Goal: Transaction & Acquisition: Purchase product/service

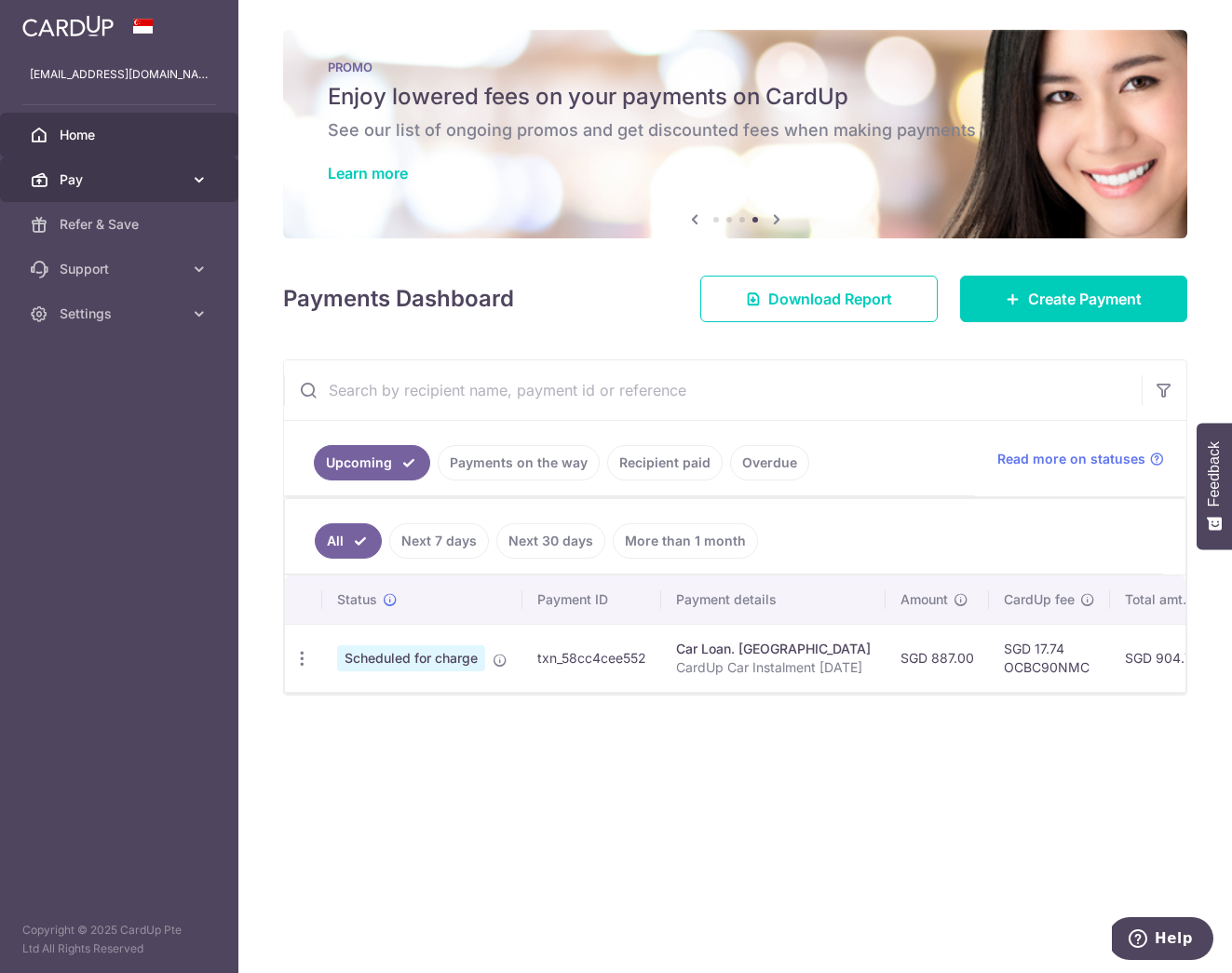
click at [126, 183] on span "Pay" at bounding box center [121, 180] width 123 height 19
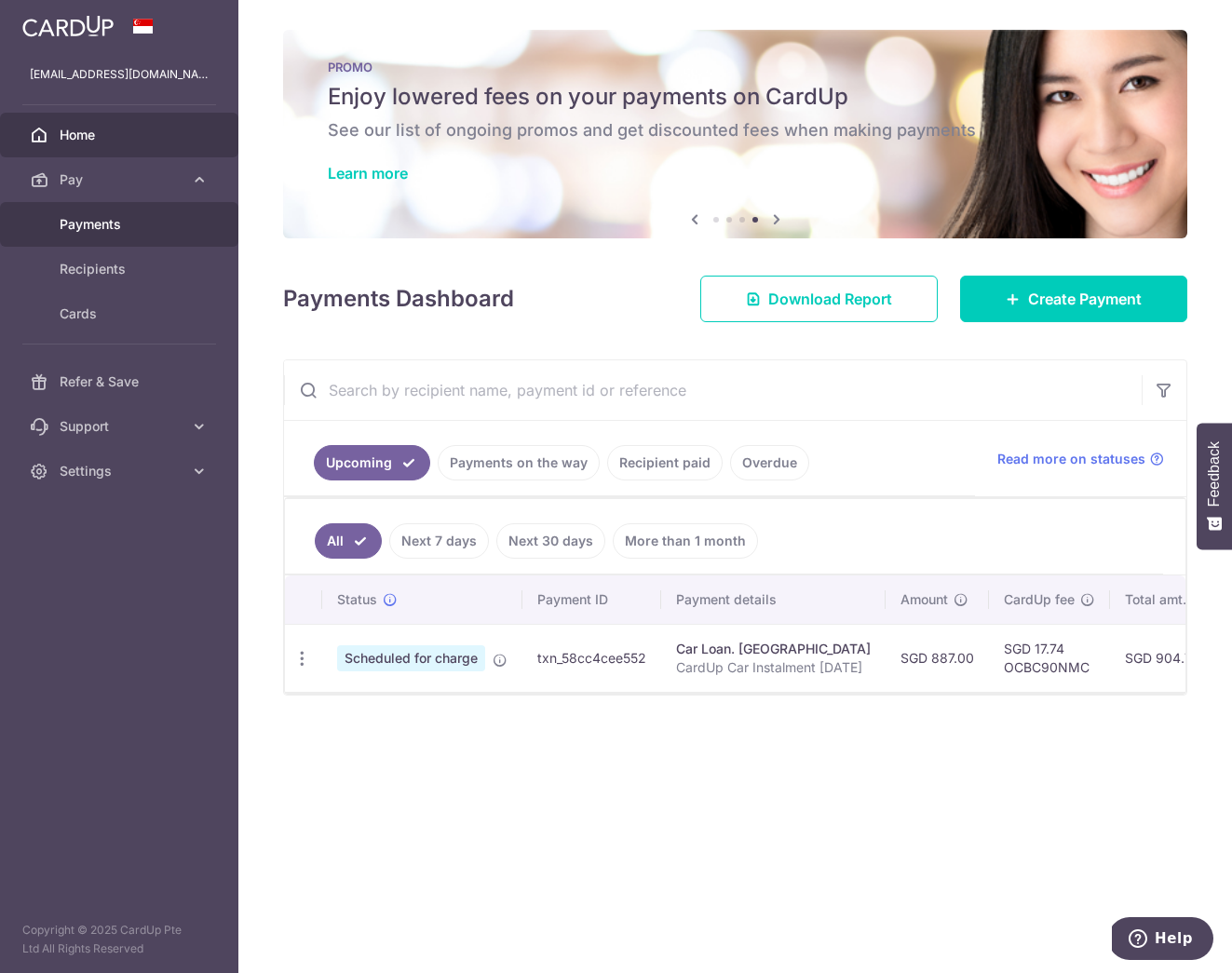
click at [107, 233] on span "Payments" at bounding box center [121, 225] width 123 height 19
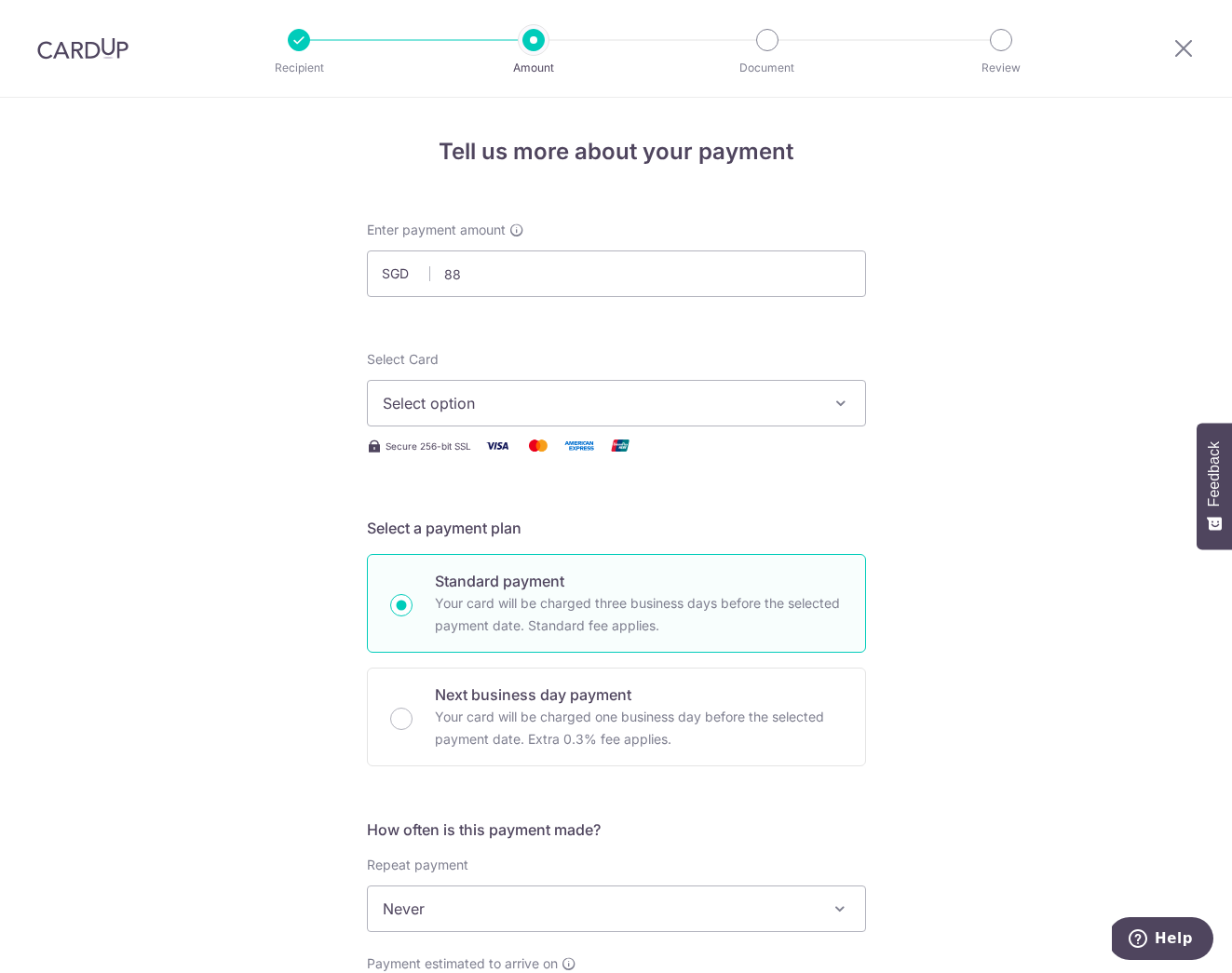
type input "8"
click at [511, 285] on input "text" at bounding box center [616, 273] width 499 height 47
type input "887.00"
click at [521, 403] on span "Select option" at bounding box center [600, 403] width 434 height 22
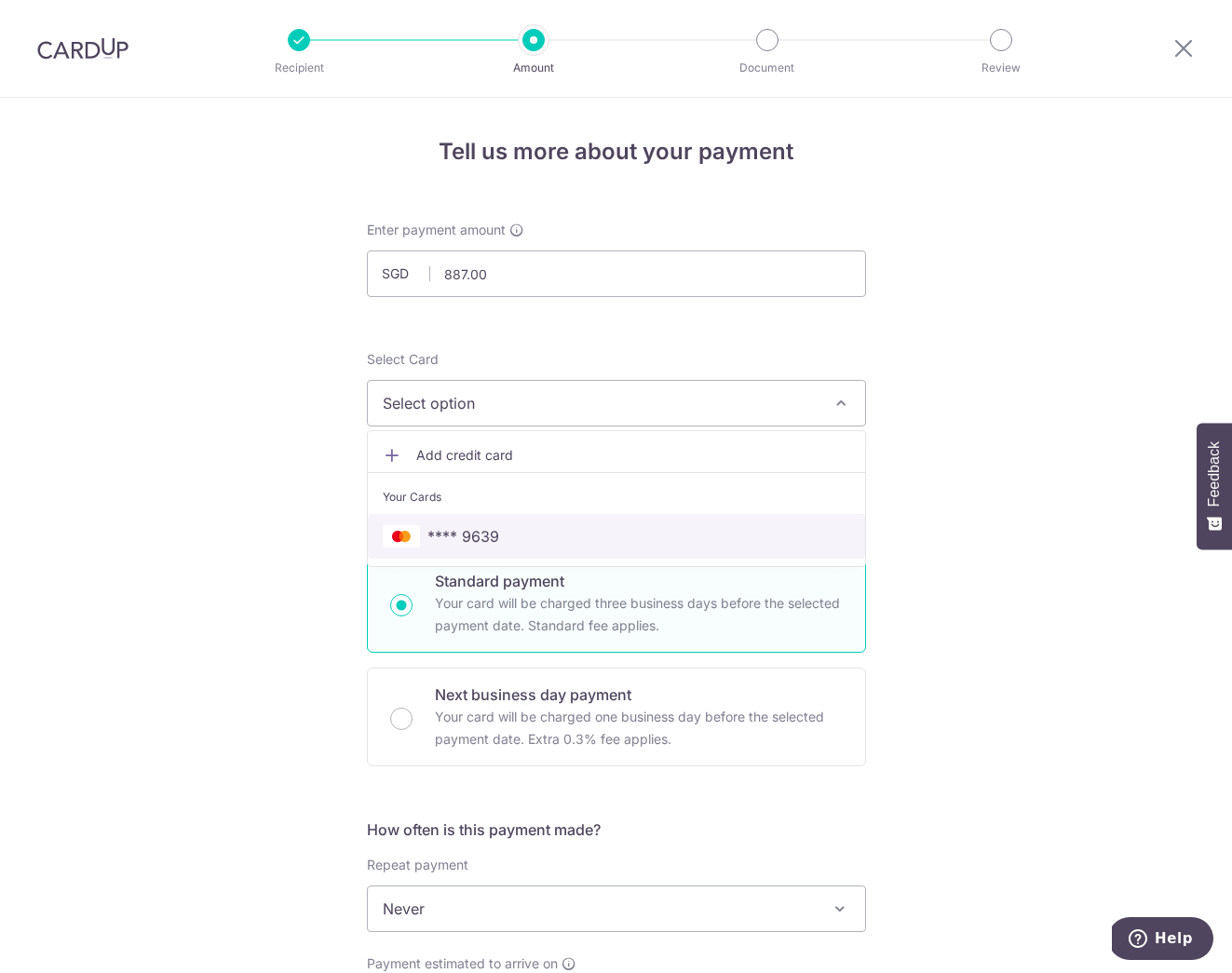
click at [527, 526] on span "**** 9639" at bounding box center [616, 536] width 468 height 22
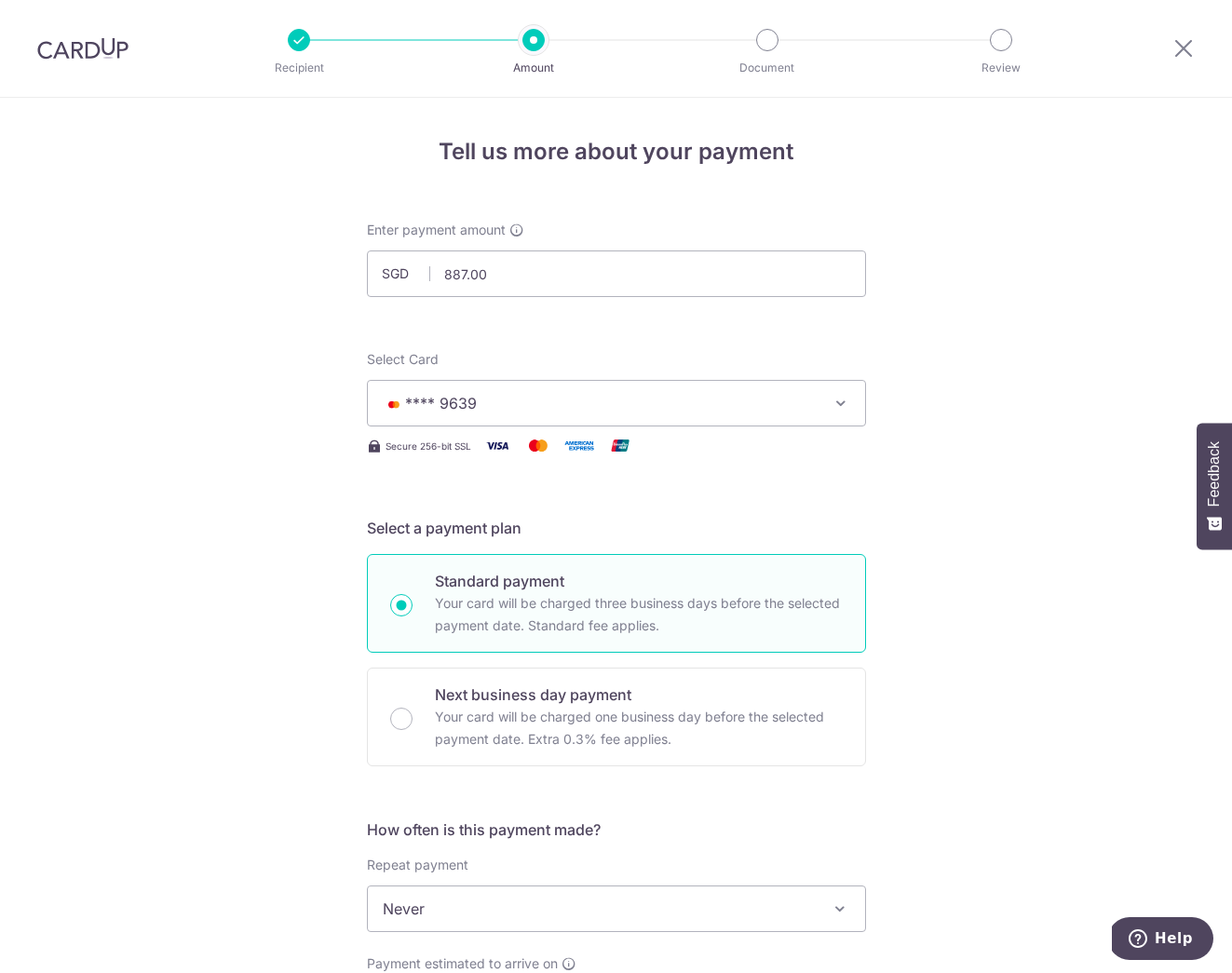
scroll to position [591, 0]
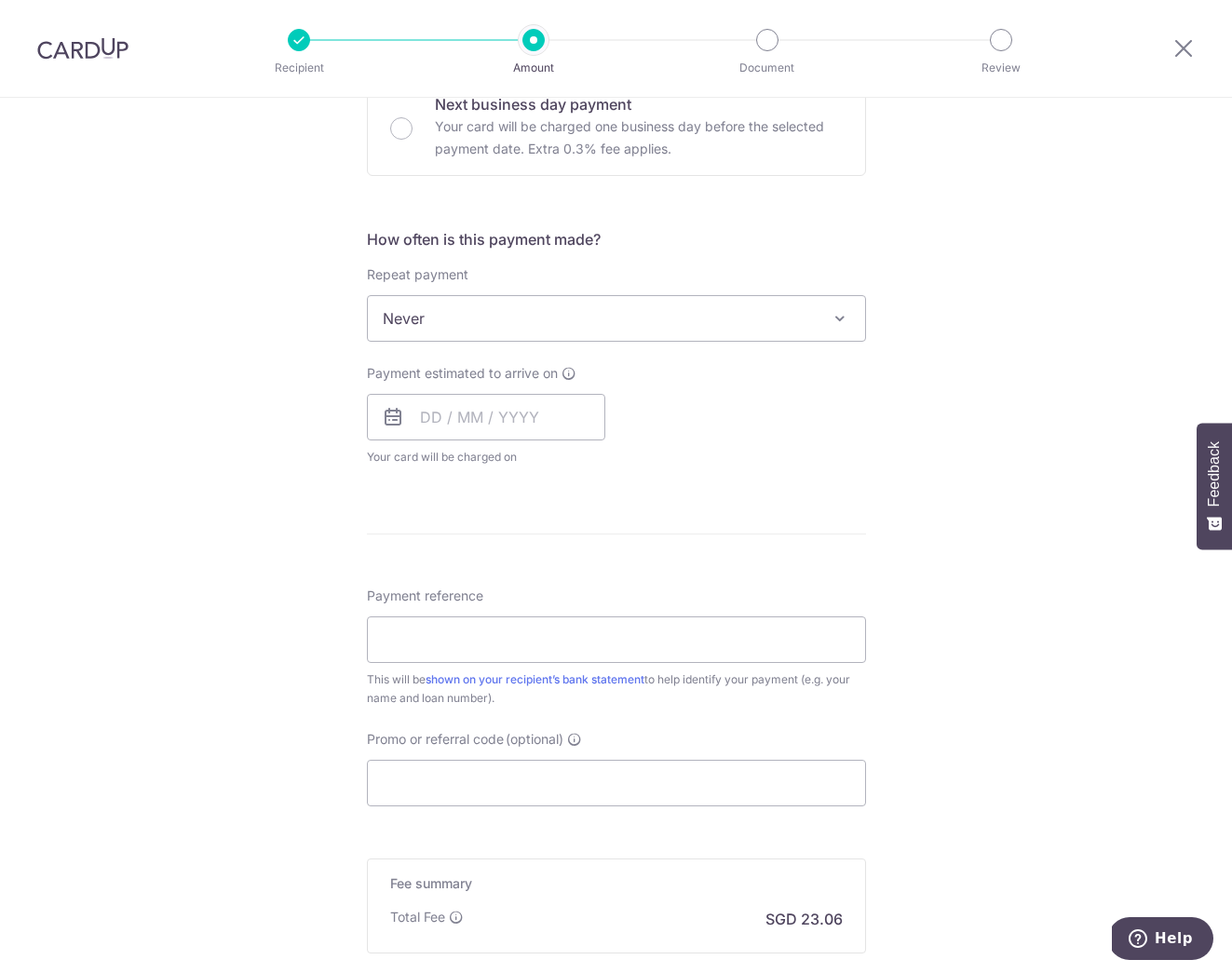
click at [628, 321] on span "Never" at bounding box center [616, 318] width 497 height 45
click at [949, 348] on div "Tell us more about your payment Enter payment amount SGD 887.00 887.00 Select C…" at bounding box center [616, 349] width 1232 height 1685
click at [426, 417] on input "text" at bounding box center [486, 417] width 238 height 47
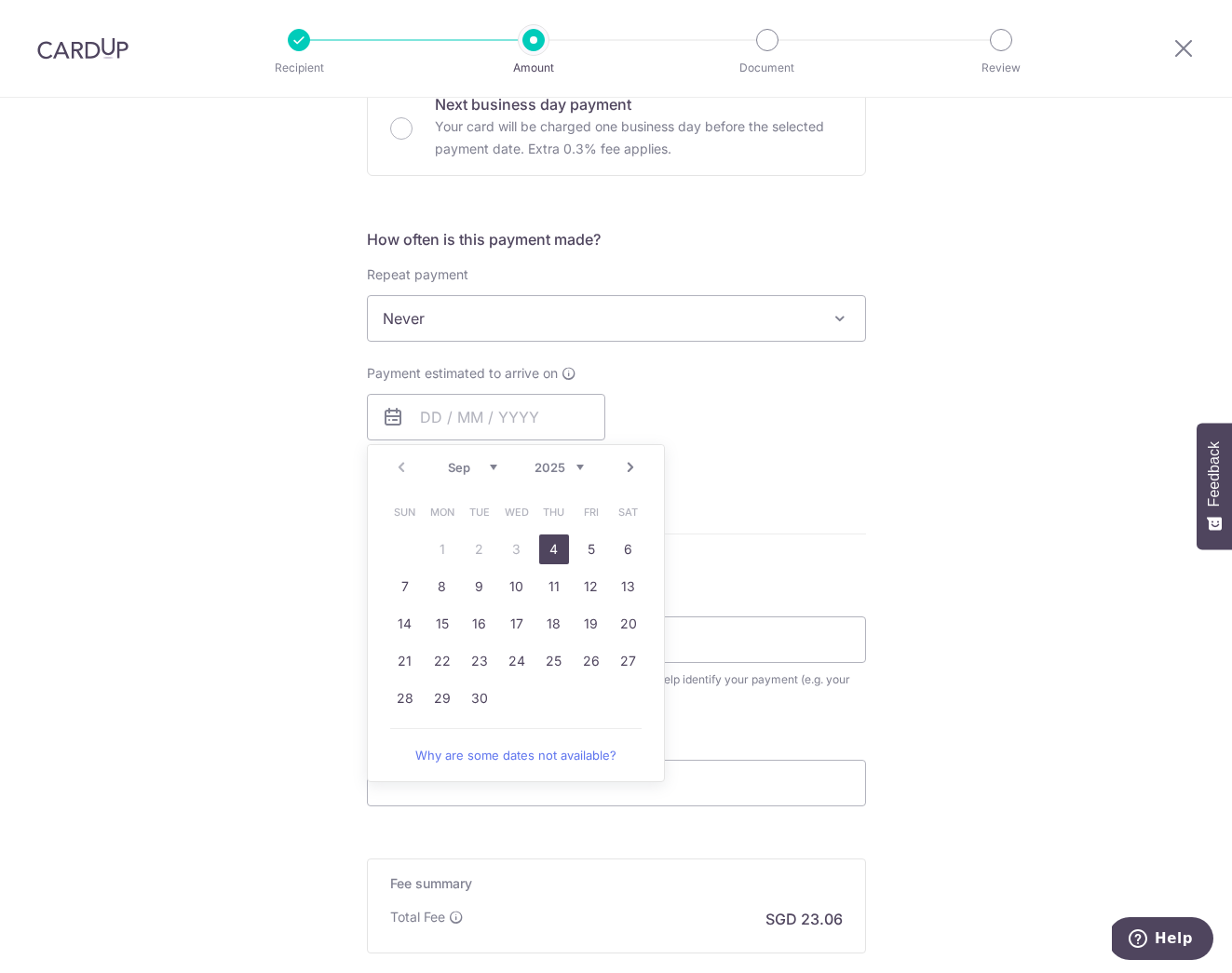
click at [487, 463] on select "Sep Oct Nov Dec" at bounding box center [472, 467] width 49 height 15
click at [505, 583] on link "8" at bounding box center [517, 587] width 30 height 30
type input "[DATE]"
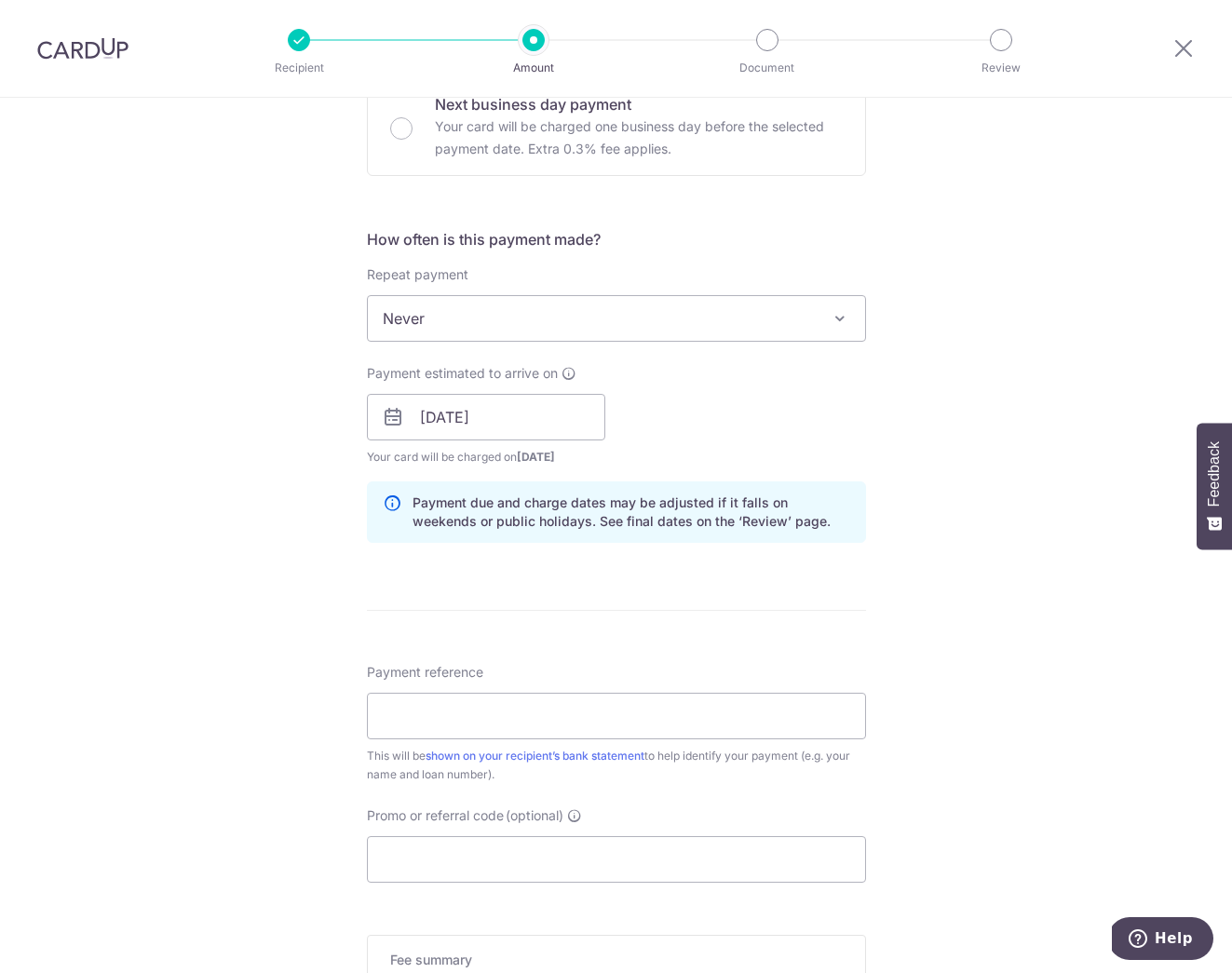
click at [747, 461] on div "Payment estimated to arrive on 08/10/2025 Prev Next Jan Feb Mar Apr May Jun Jul…" at bounding box center [616, 415] width 522 height 103
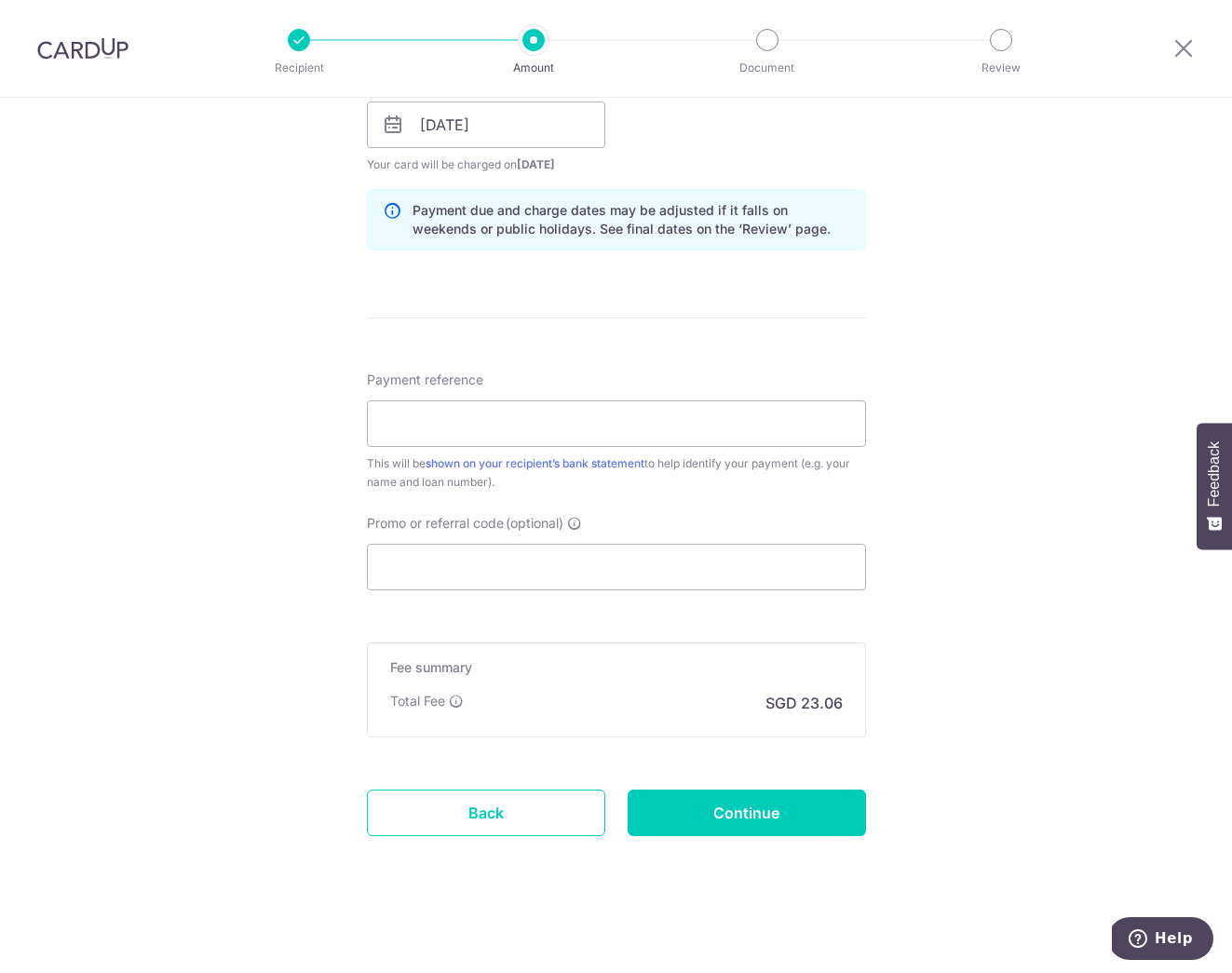
scroll to position [886, 0]
click at [475, 437] on input "Payment reference" at bounding box center [616, 421] width 499 height 47
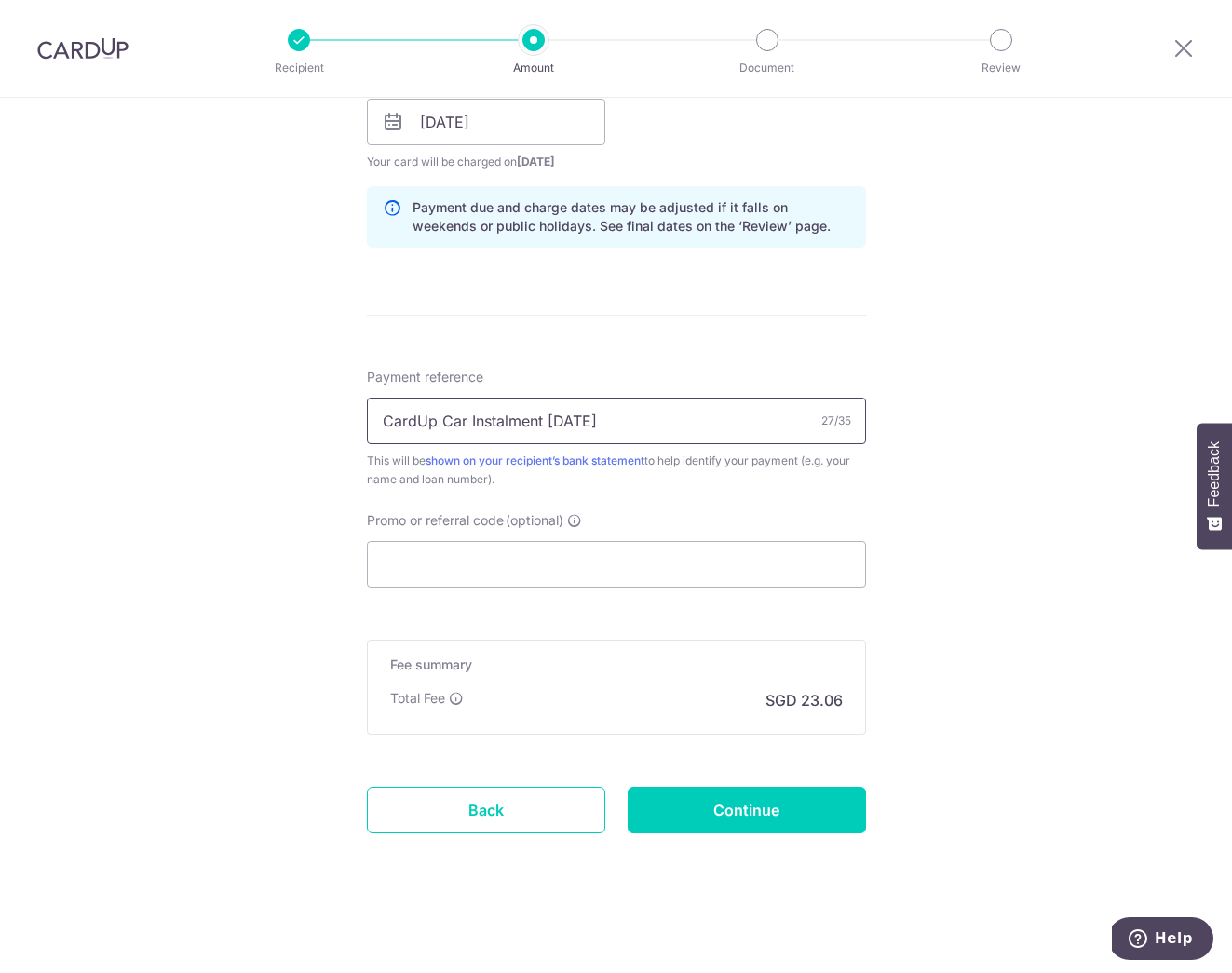
drag, startPoint x: 575, startPoint y: 423, endPoint x: 550, endPoint y: 417, distance: 25.7
click at [550, 417] on input "CardUp Car Instalment May25" at bounding box center [616, 421] width 499 height 47
type input "CardUp Car Instalment [DATE]"
click at [511, 567] on input "Promo or referral code (optional)" at bounding box center [616, 564] width 499 height 47
type input "OCBC90NMC"
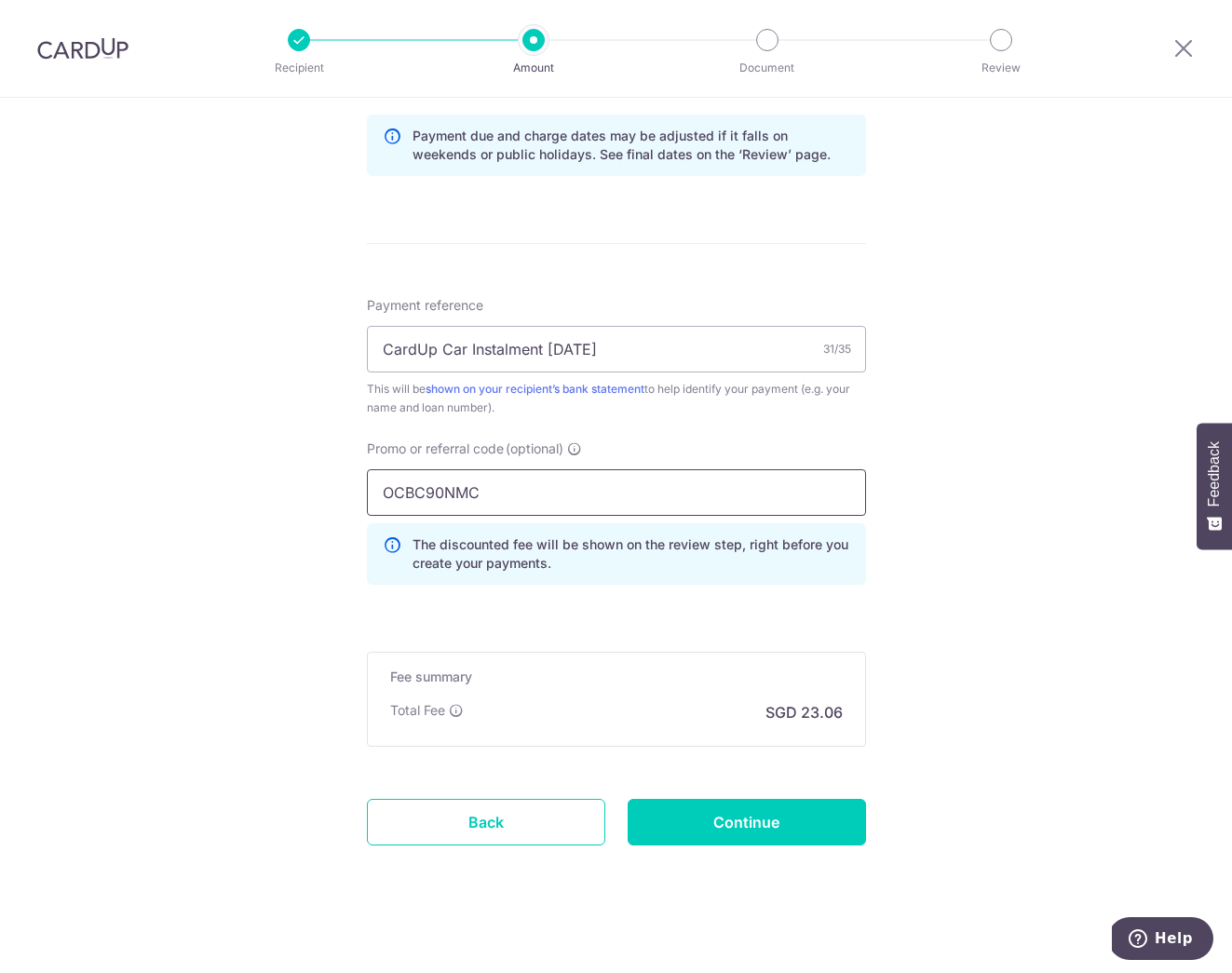
scroll to position [970, 0]
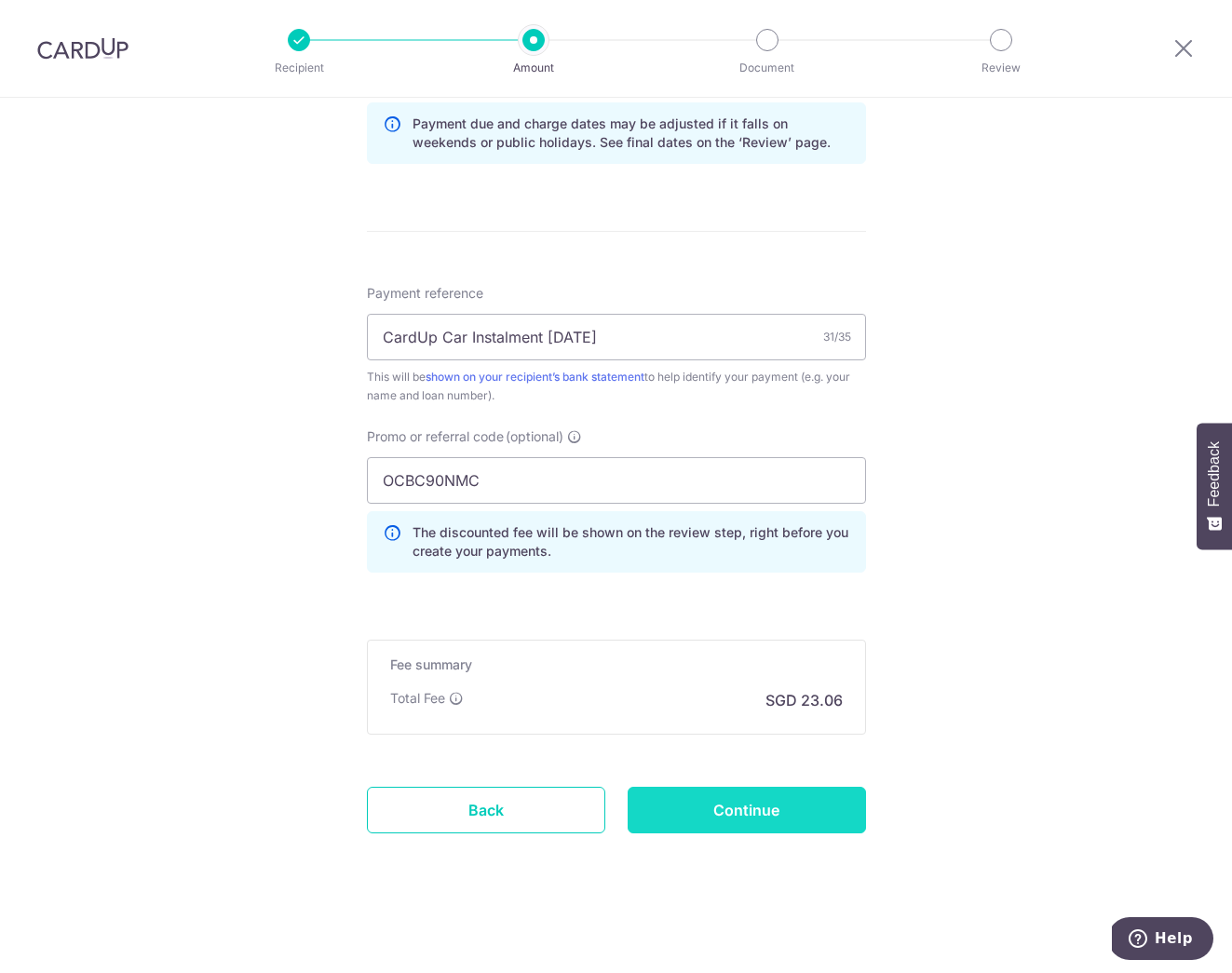
click at [752, 814] on input "Continue" at bounding box center [746, 810] width 238 height 47
type input "Create Schedule"
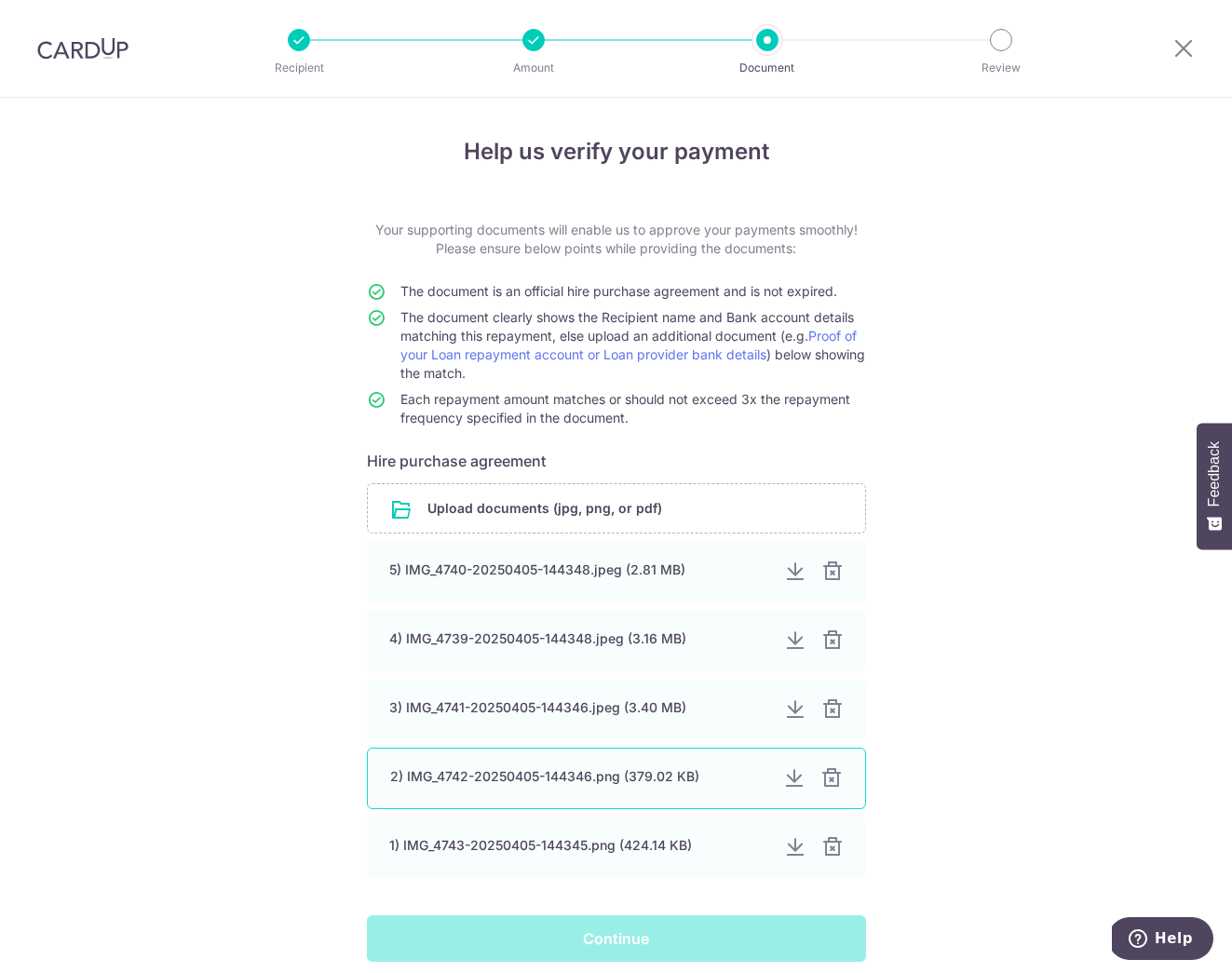
scroll to position [103, 0]
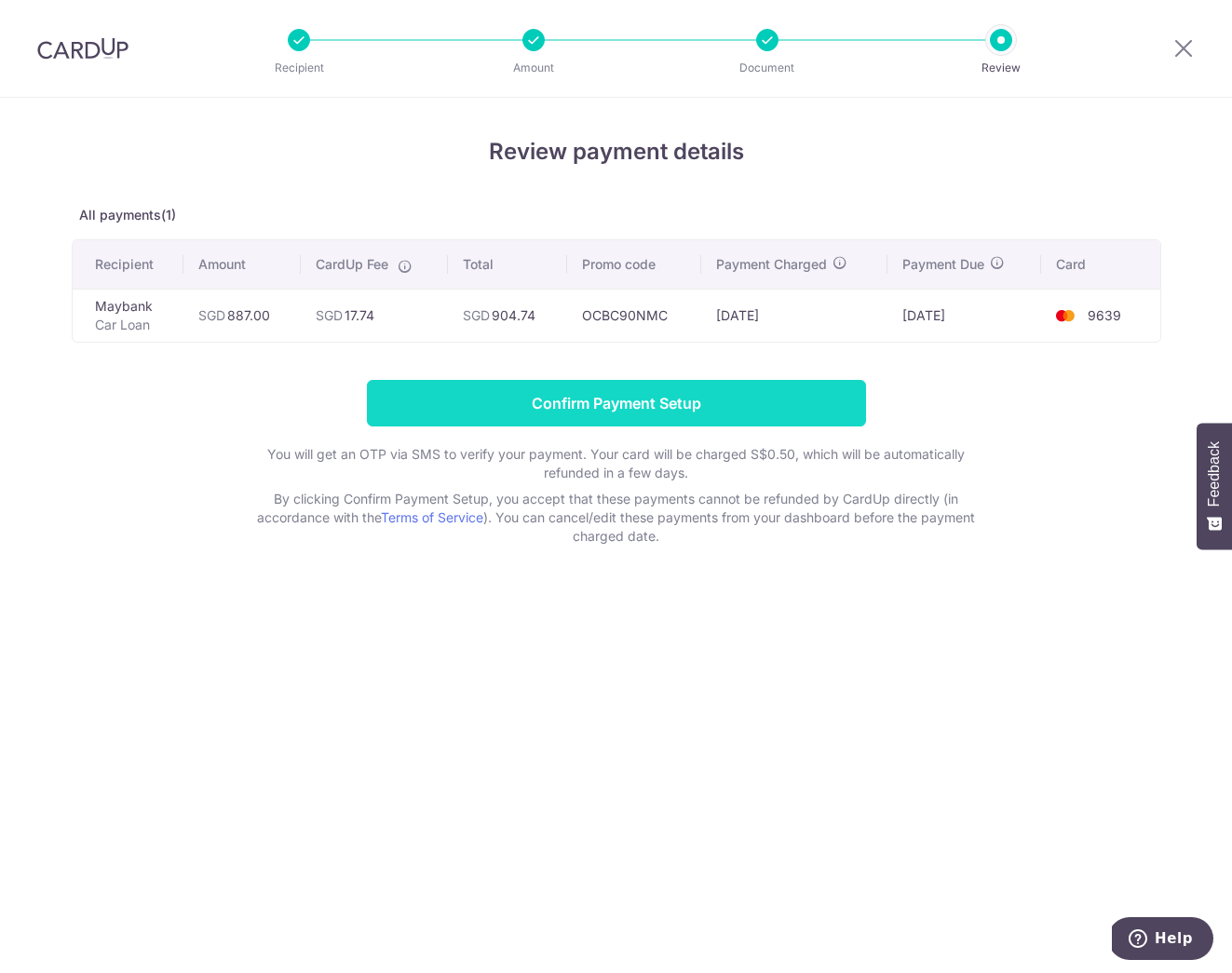
click at [616, 404] on input "Confirm Payment Setup" at bounding box center [616, 403] width 499 height 47
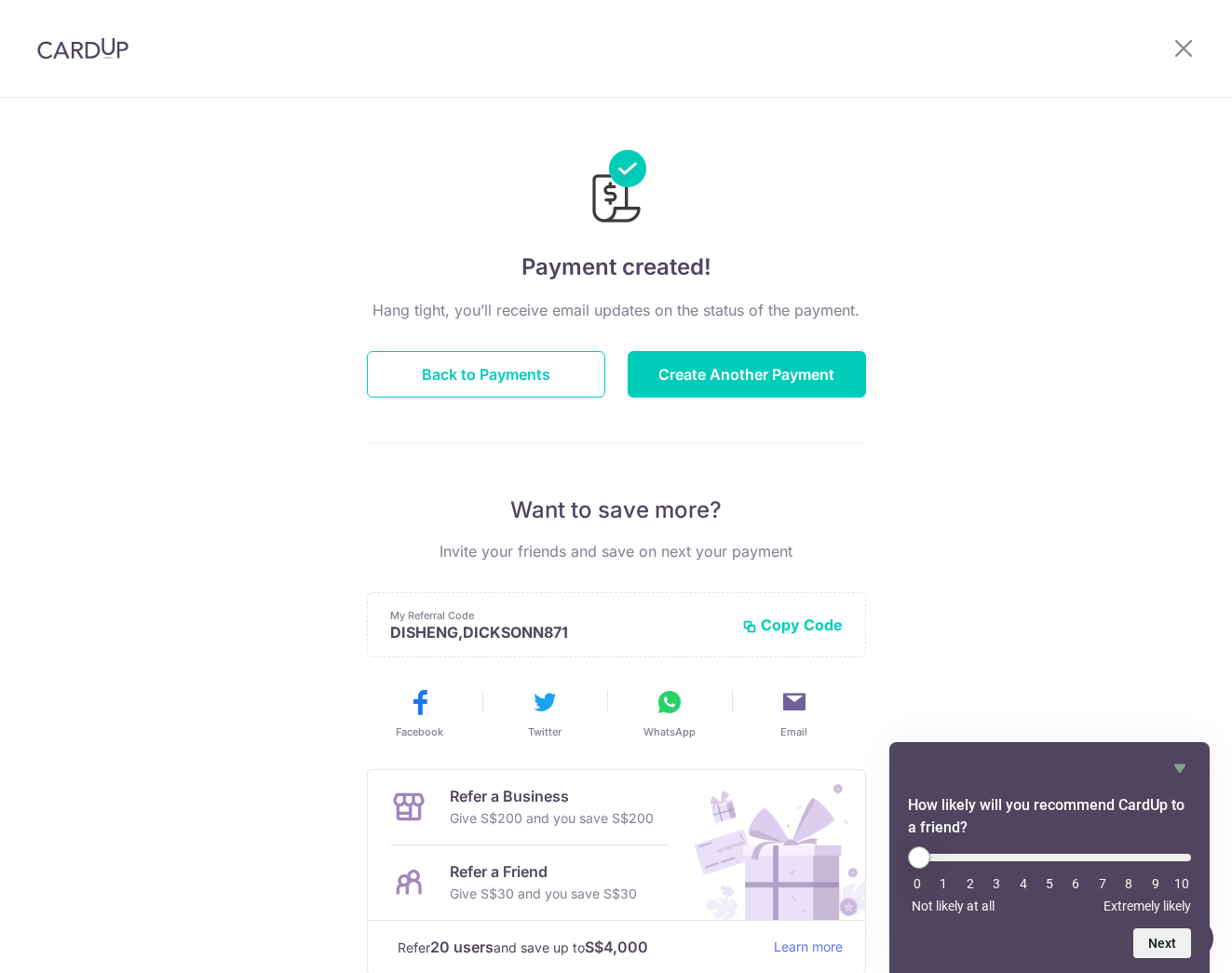
click at [91, 55] on img at bounding box center [82, 48] width 91 height 22
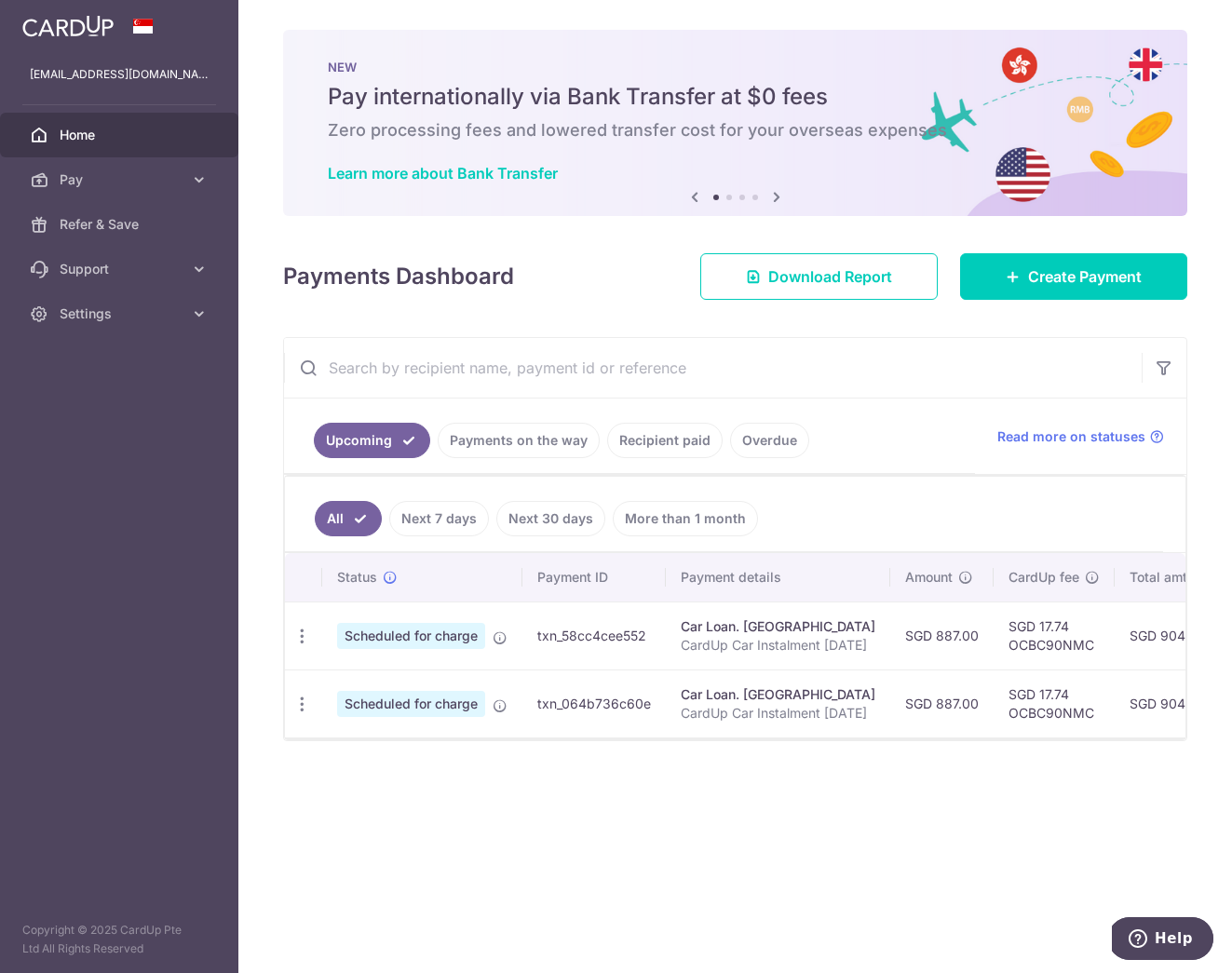
drag, startPoint x: 856, startPoint y: 742, endPoint x: 901, endPoint y: 739, distance: 45.1
click at [901, 739] on div "Status Payment ID Payment details Amount CardUp fee Total amt. Charge date Due …" at bounding box center [735, 646] width 901 height 187
drag, startPoint x: 885, startPoint y: 743, endPoint x: 928, endPoint y: 744, distance: 43.0
click at [927, 739] on div at bounding box center [735, 738] width 901 height 2
click at [943, 739] on div at bounding box center [735, 738] width 901 height 2
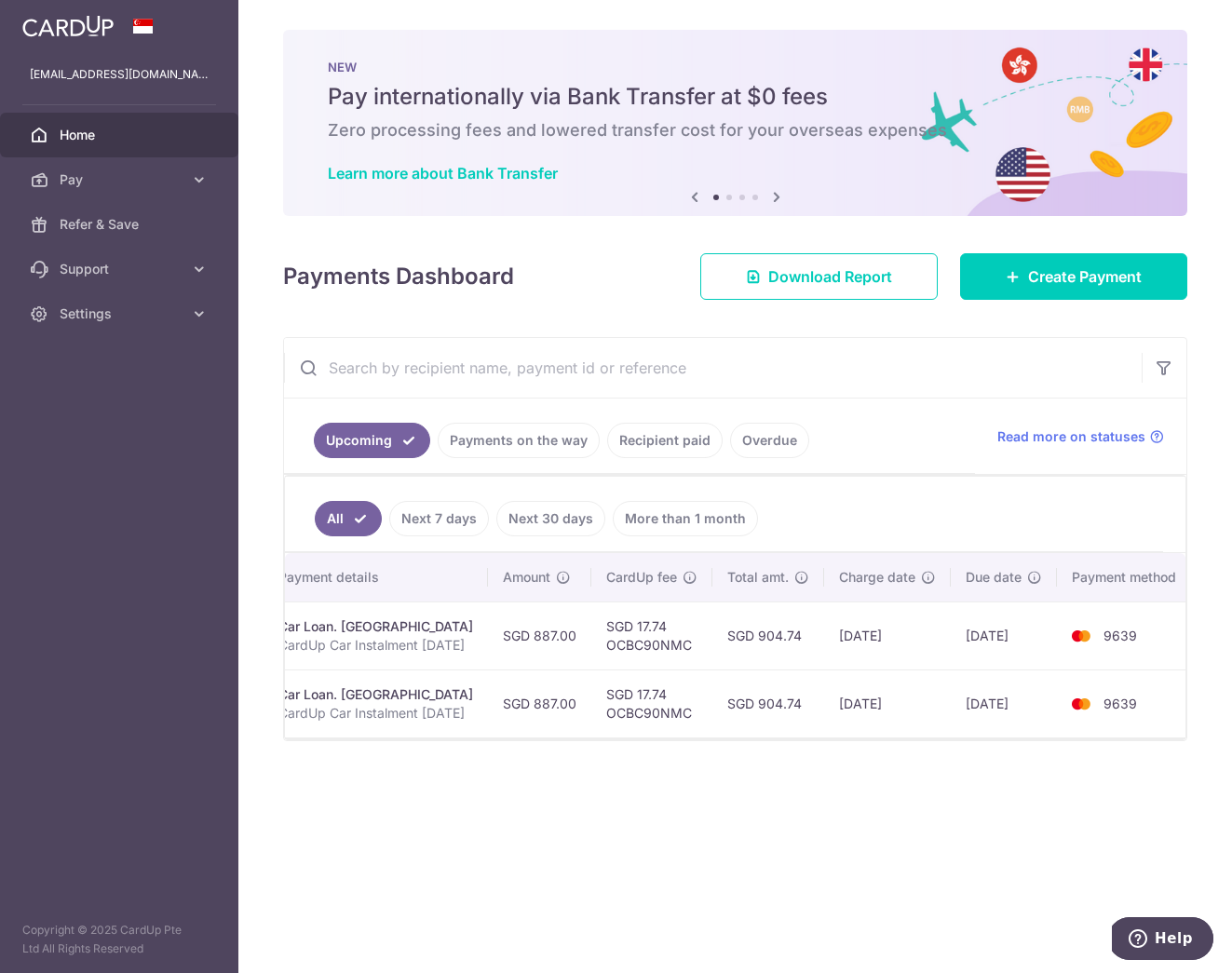
scroll to position [0, 422]
